Goal: Navigation & Orientation: Find specific page/section

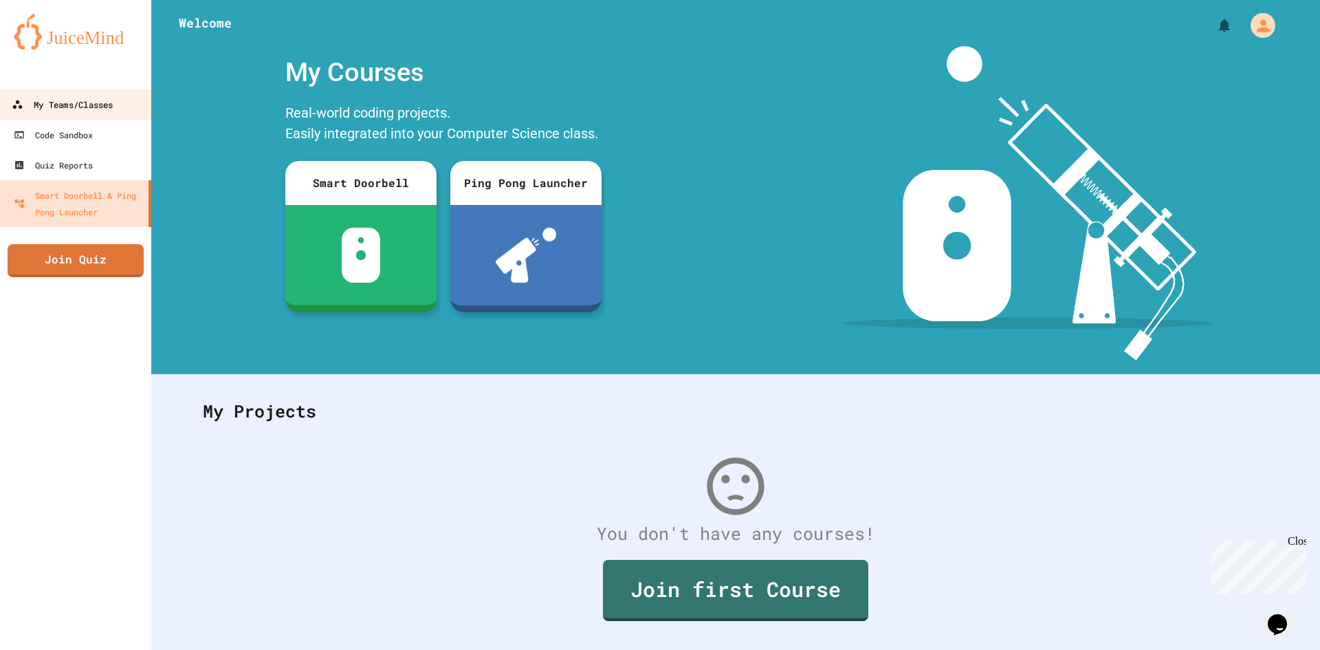
drag, startPoint x: 58, startPoint y: 111, endPoint x: 54, endPoint y: 117, distance: 7.8
click at [58, 111] on div "My Teams/Classes" at bounding box center [62, 104] width 101 height 17
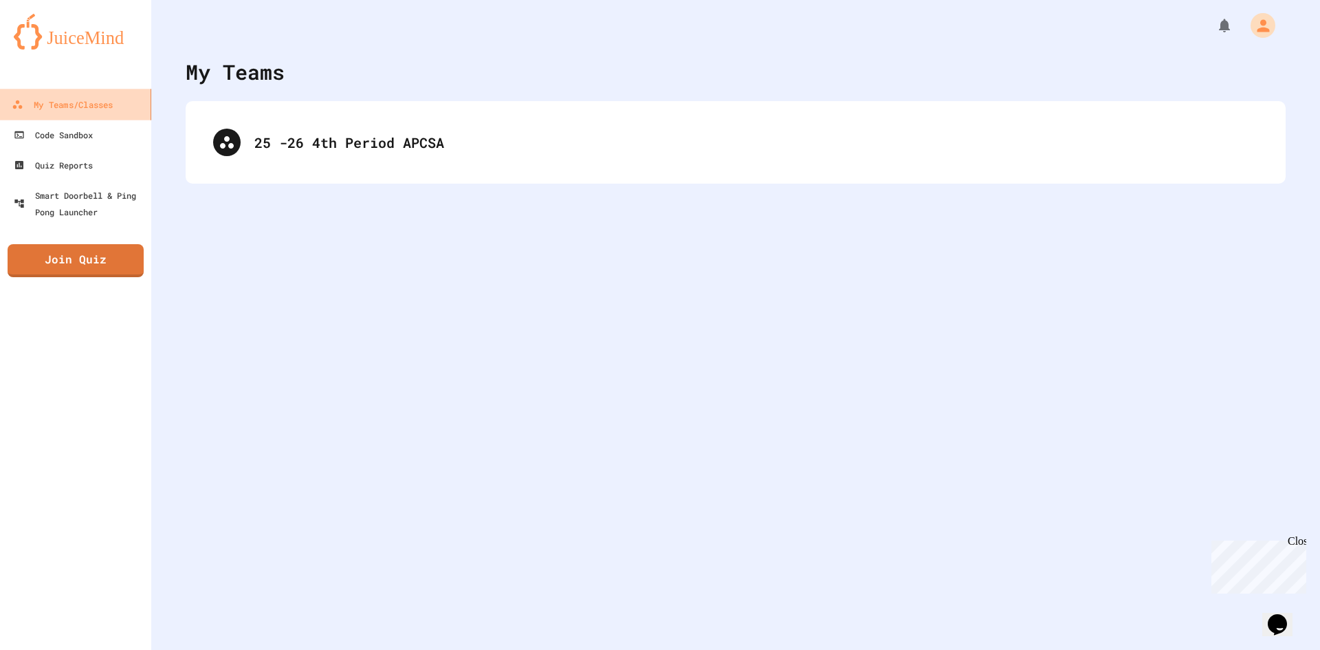
drag, startPoint x: 423, startPoint y: 192, endPoint x: 416, endPoint y: 192, distance: 6.9
click at [418, 192] on div "My Teams 25 -26 4th Period APCSA" at bounding box center [735, 325] width 1169 height 650
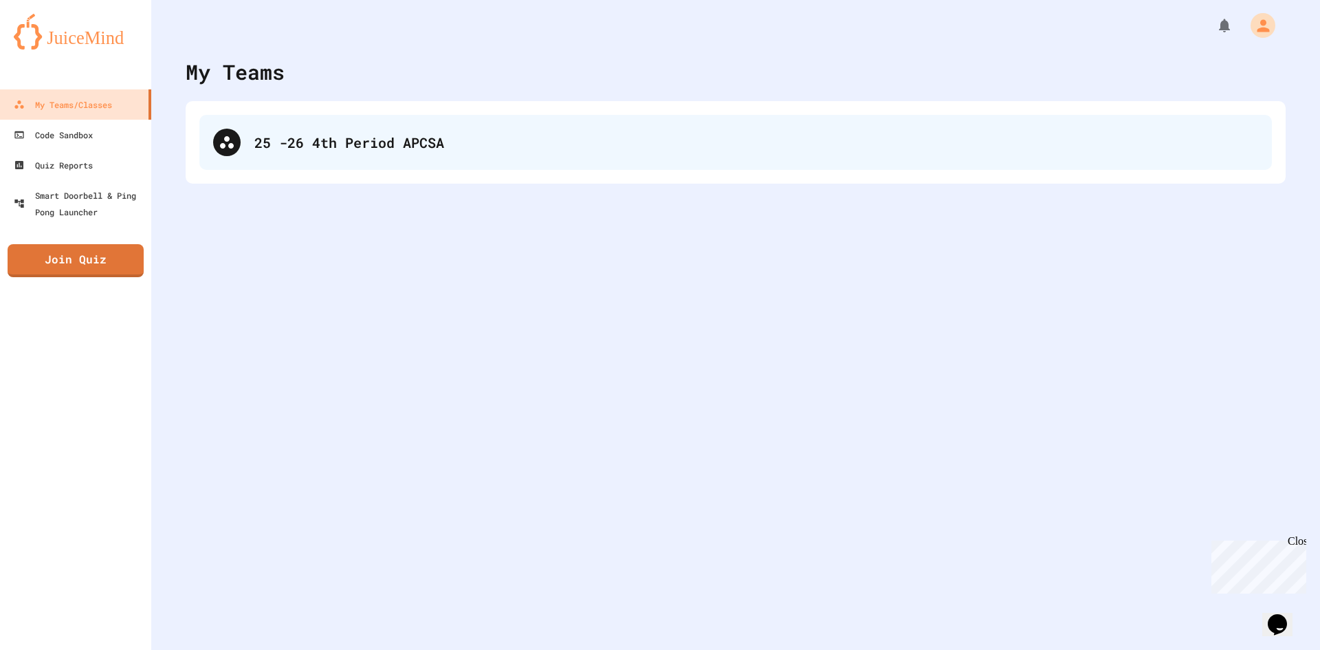
click at [385, 168] on div "25 -26 4th Period APCSA" at bounding box center [735, 142] width 1072 height 55
